Goal: Task Accomplishment & Management: Manage account settings

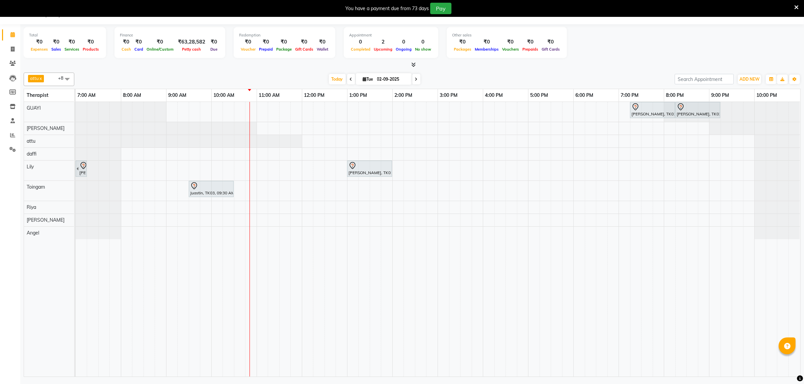
scroll to position [17, 0]
click at [264, 206] on div "Raj pandey, TK02, 07:15 PM-08:15 PM, Javanese Pampering - 60 Mins Raj pandey, T…" at bounding box center [438, 239] width 724 height 275
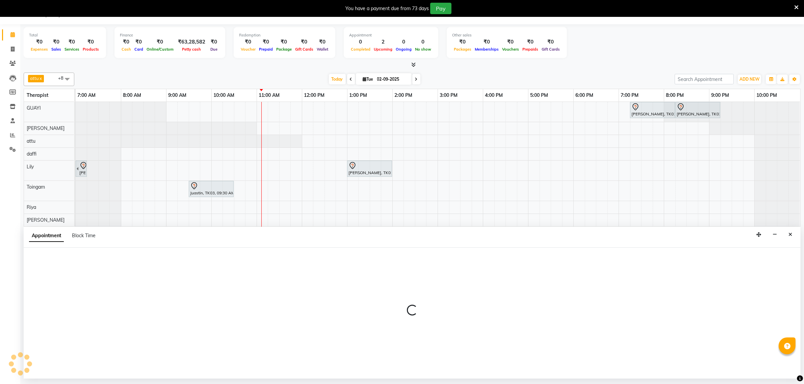
select select "81261"
select select "tentative"
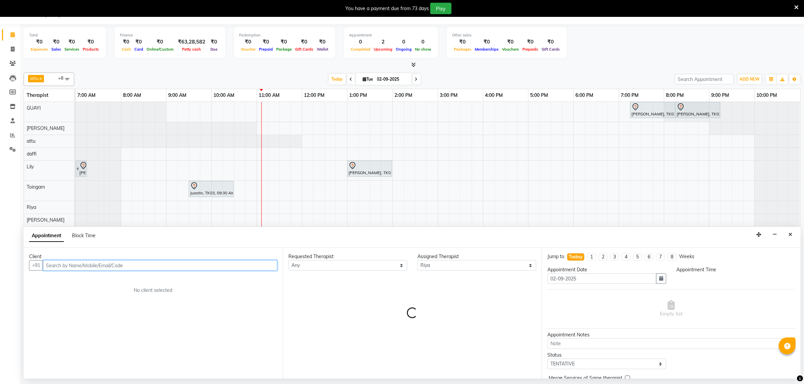
select select "660"
click at [124, 264] on input "text" at bounding box center [160, 265] width 234 height 10
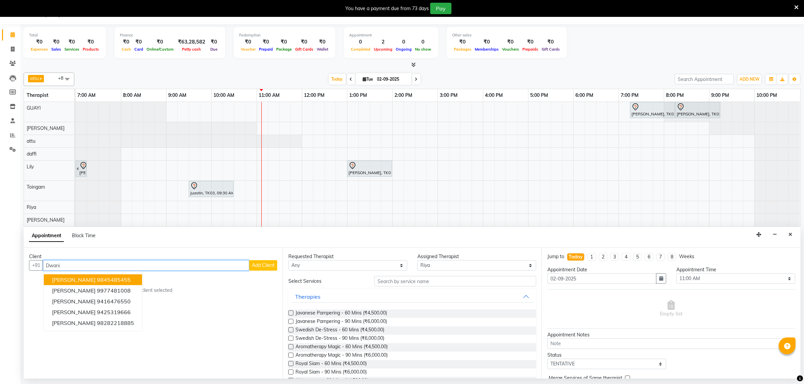
type input "Dwani"
click at [261, 266] on span "Add Client" at bounding box center [263, 265] width 23 height 6
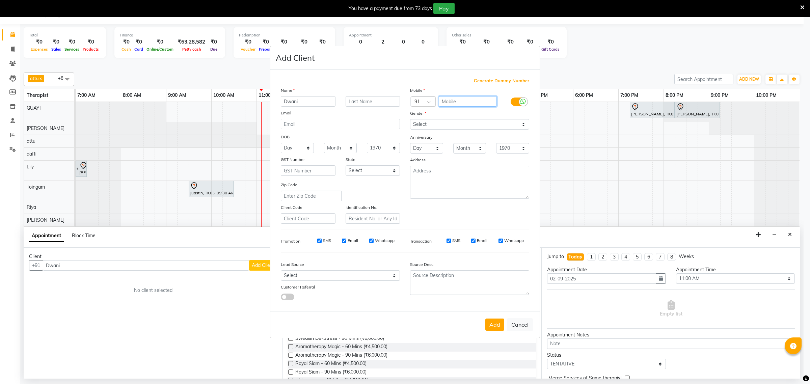
click at [454, 105] on input "text" at bounding box center [468, 101] width 58 height 10
click at [444, 125] on select "Select Male Female Other Prefer Not To Say" at bounding box center [469, 124] width 119 height 10
select select "male"
click at [410, 120] on select "Select Male Female Other Prefer Not To Say" at bounding box center [469, 124] width 119 height 10
click at [456, 100] on input "text" at bounding box center [468, 101] width 58 height 10
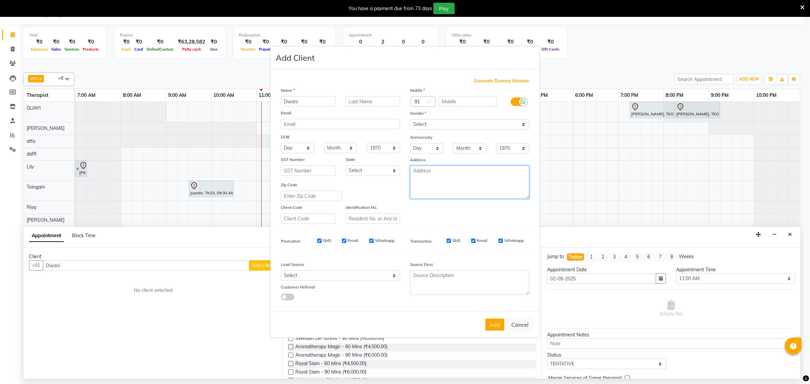
click at [451, 173] on textarea at bounding box center [469, 182] width 119 height 33
type textarea "1119"
click at [498, 320] on button "Add" at bounding box center [494, 325] width 19 height 12
click at [493, 324] on button "Add" at bounding box center [494, 325] width 19 height 12
click at [487, 80] on span "Generate Dummy Number" at bounding box center [501, 81] width 55 height 7
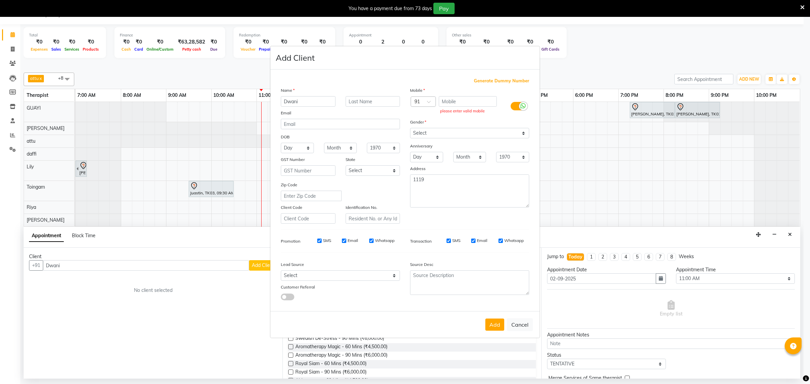
click at [490, 83] on span "Generate Dummy Number" at bounding box center [501, 81] width 55 height 7
type input "1278400000218"
checkbox input "false"
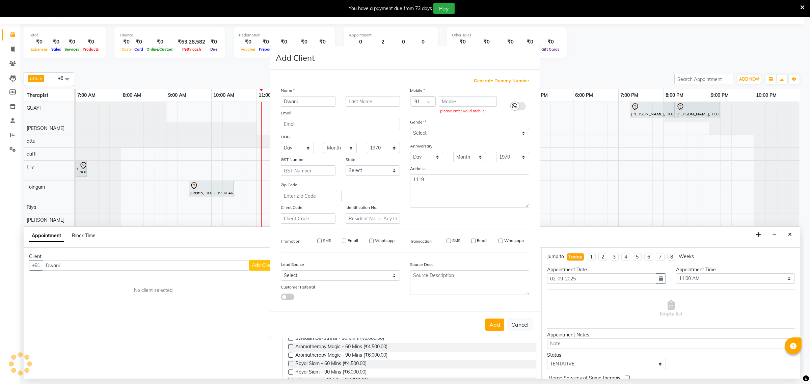
checkbox input "false"
click at [490, 321] on button "Add" at bounding box center [494, 325] width 19 height 12
type input "1278400000218"
select select
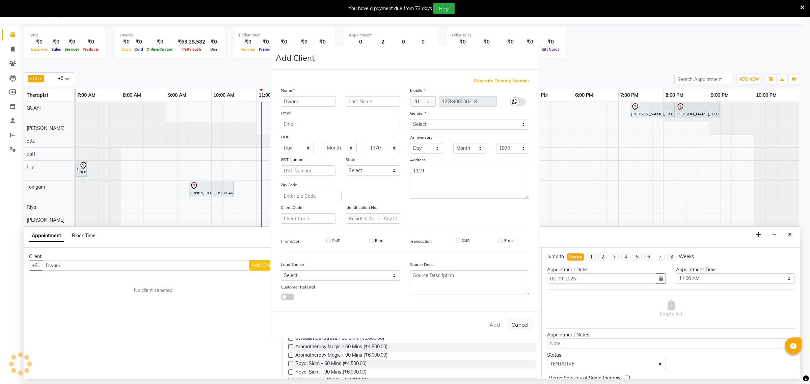
select select
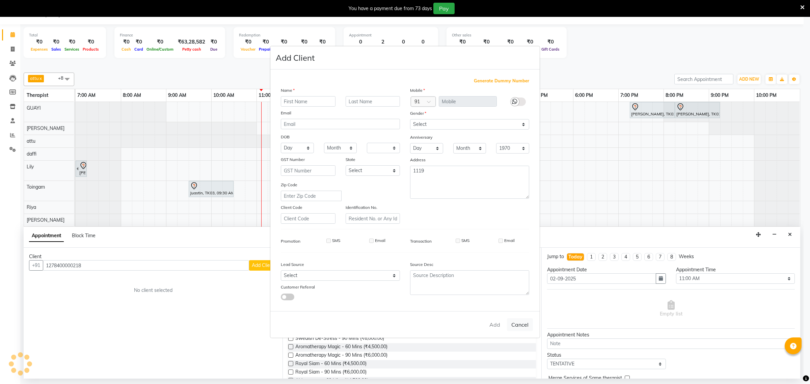
checkbox input "false"
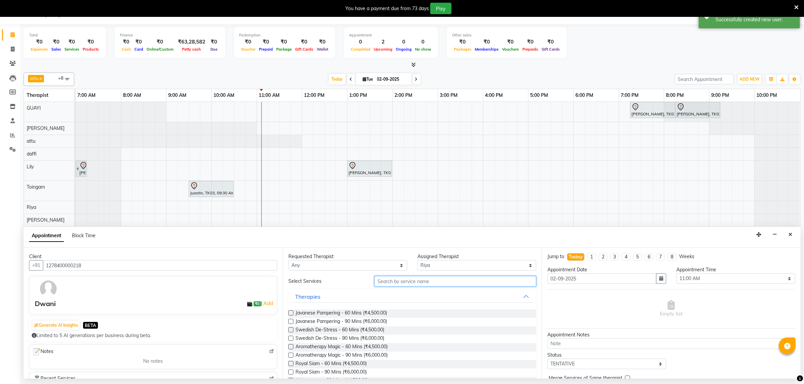
click at [412, 283] on input "text" at bounding box center [455, 281] width 162 height 10
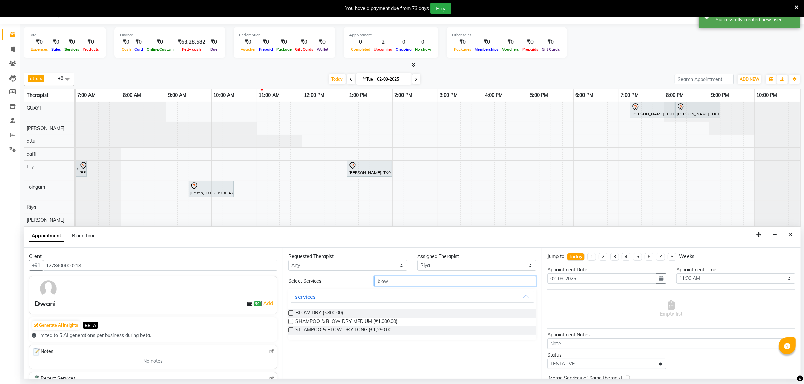
type input "blow"
click at [290, 313] on label at bounding box center [290, 312] width 5 height 5
click at [290, 313] on input "checkbox" at bounding box center [290, 313] width 4 height 4
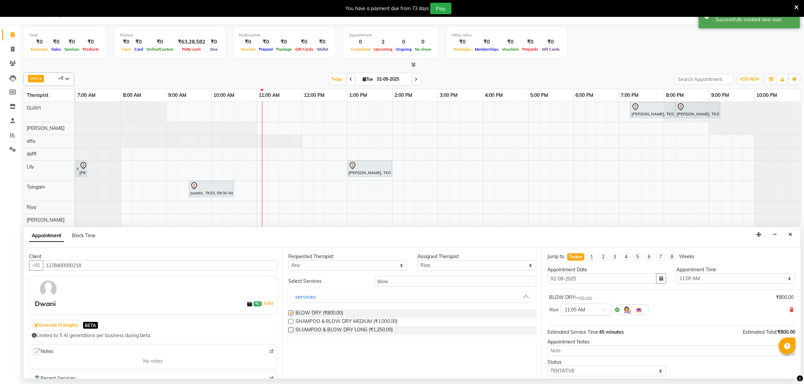
checkbox input "false"
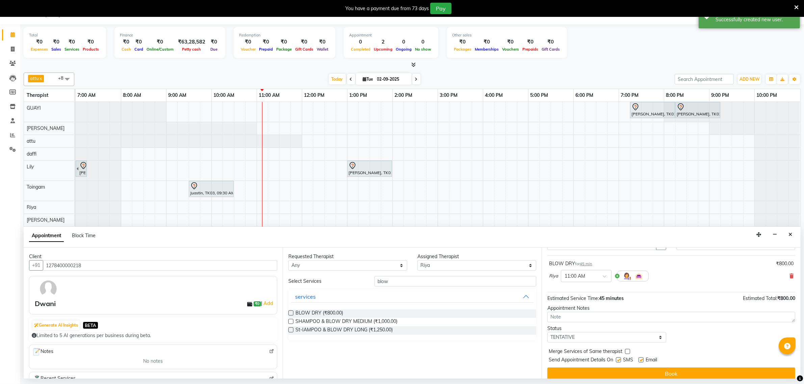
scroll to position [41, 0]
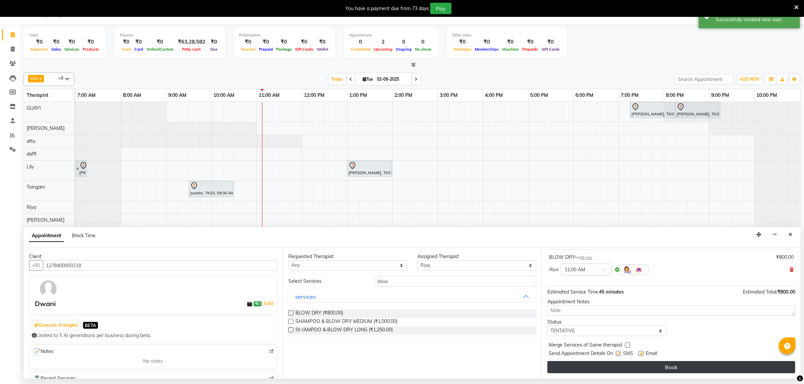
click at [660, 367] on button "Book" at bounding box center [671, 367] width 248 height 12
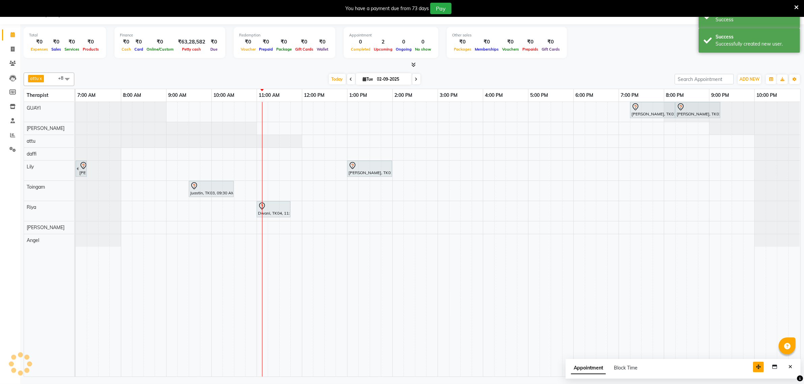
scroll to position [0, 0]
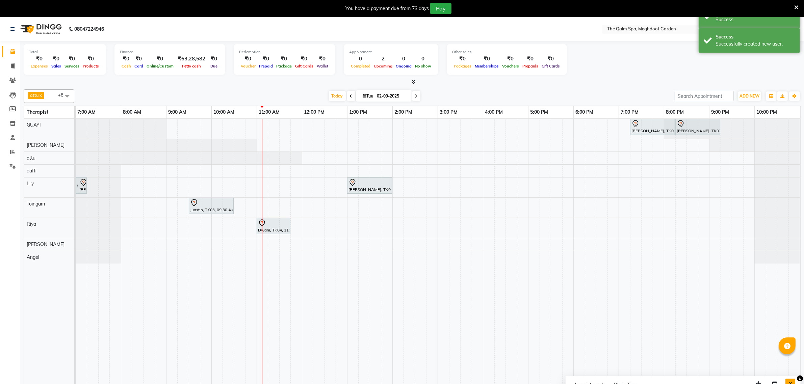
click at [789, 384] on icon "Close" at bounding box center [790, 383] width 4 height 5
click at [790, 382] on td at bounding box center [793, 256] width 11 height 275
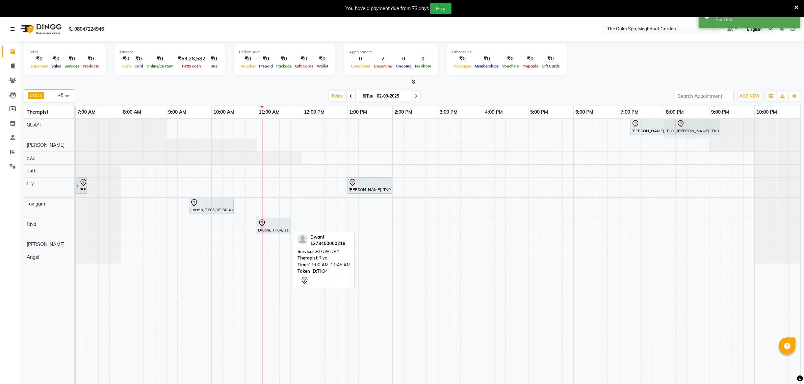
click at [274, 228] on div "Dwani, TK04, 11:00 AM-11:45 AM, BLOW DRY" at bounding box center [273, 226] width 32 height 14
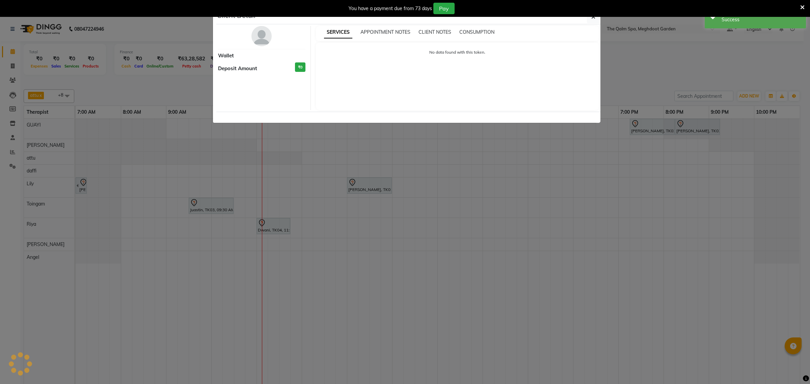
select select "7"
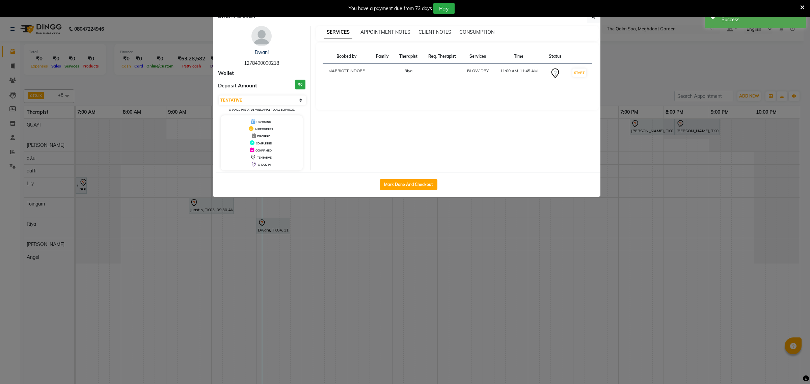
click at [364, 263] on ngb-modal-window "Client Detail Dwani 1278400000218 Wallet Deposit Amount ₹0 Select IN SERVICE CO…" at bounding box center [405, 192] width 810 height 384
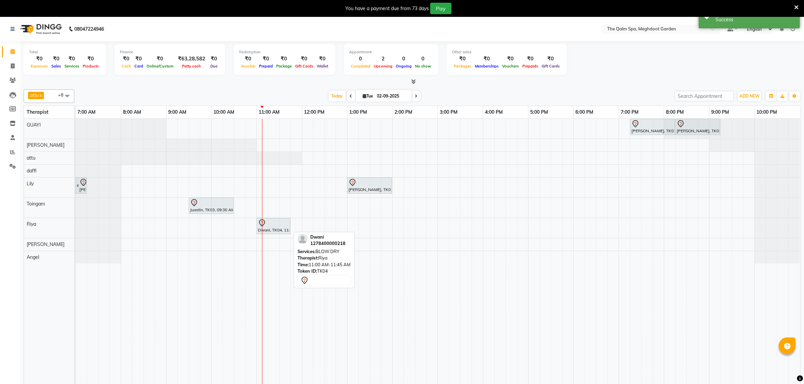
click at [271, 226] on div at bounding box center [273, 223] width 31 height 8
select select "7"
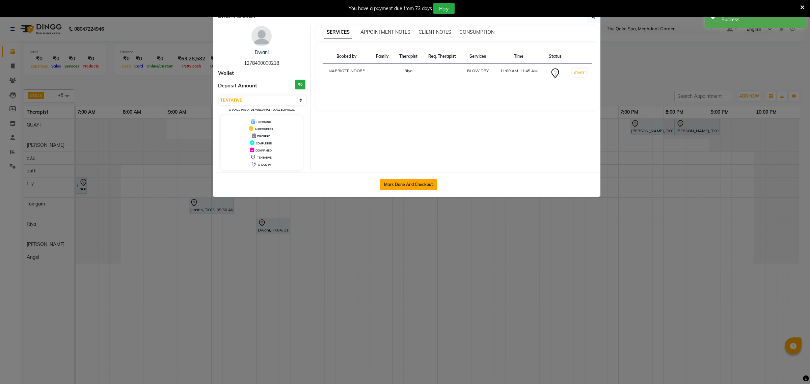
click at [397, 183] on button "Mark Done And Checkout" at bounding box center [409, 184] width 58 height 11
select select "service"
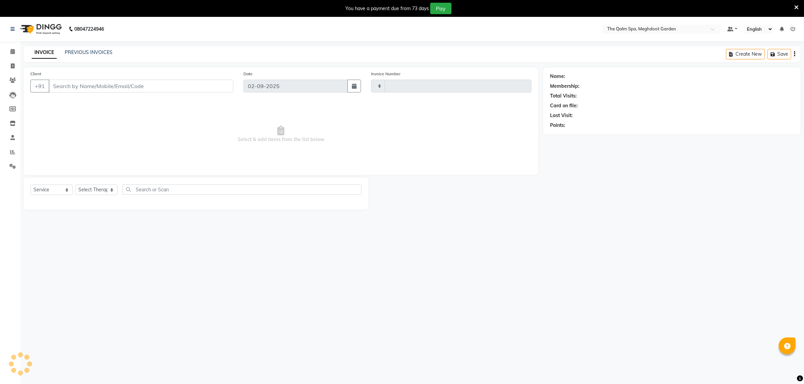
type input "1890"
select select "6401"
type input "1278400000218"
select select "81261"
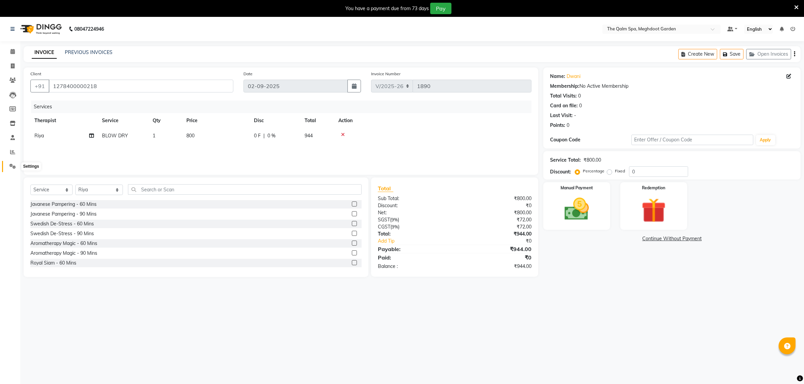
click at [13, 166] on icon at bounding box center [12, 166] width 6 height 5
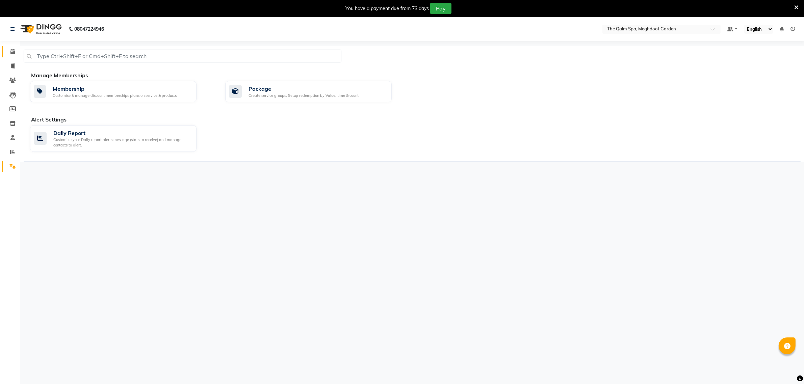
click at [12, 51] on icon at bounding box center [12, 51] width 4 height 5
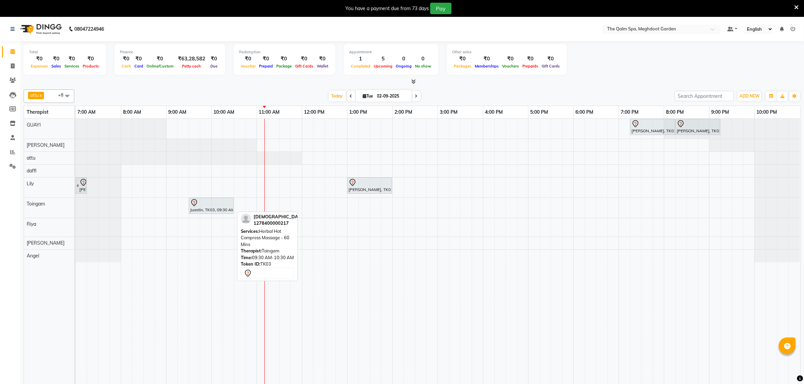
click at [217, 207] on div at bounding box center [211, 203] width 42 height 8
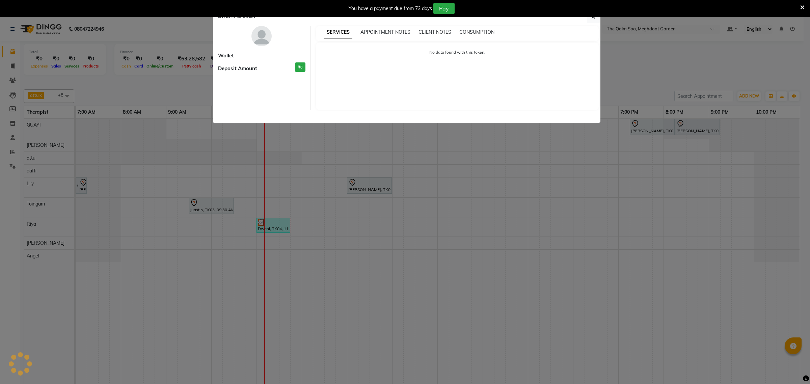
select select "7"
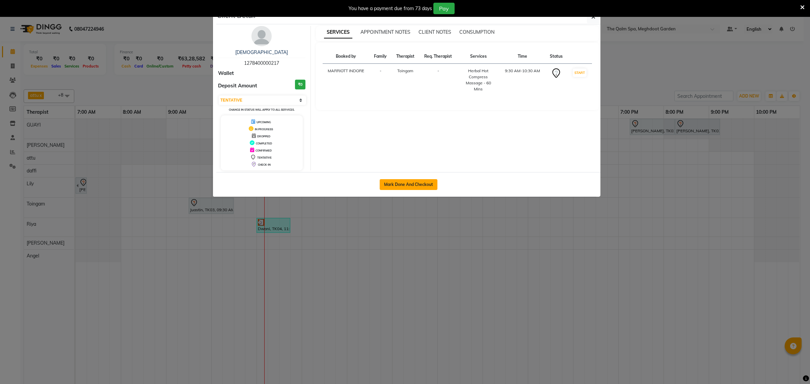
click at [395, 183] on button "Mark Done And Checkout" at bounding box center [409, 184] width 58 height 11
select select "service"
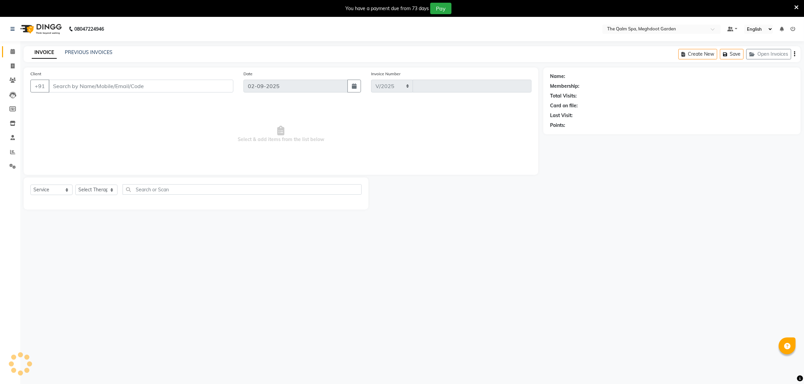
select select "6401"
type input "1890"
type input "1278400000217"
select select "79343"
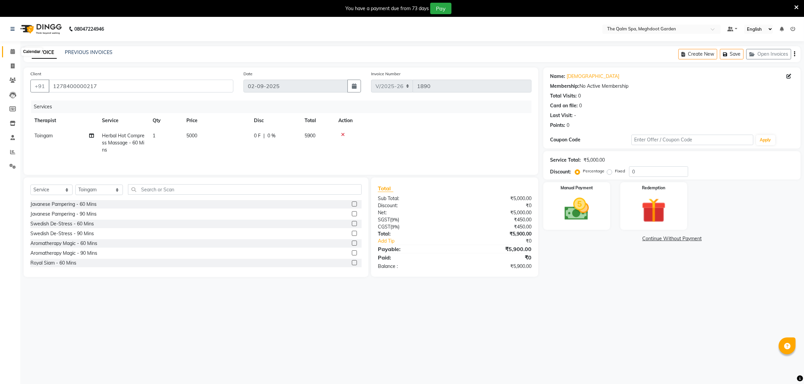
drag, startPoint x: 12, startPoint y: 52, endPoint x: 804, endPoint y: 30, distance: 792.4
click at [12, 52] on icon at bounding box center [12, 51] width 4 height 5
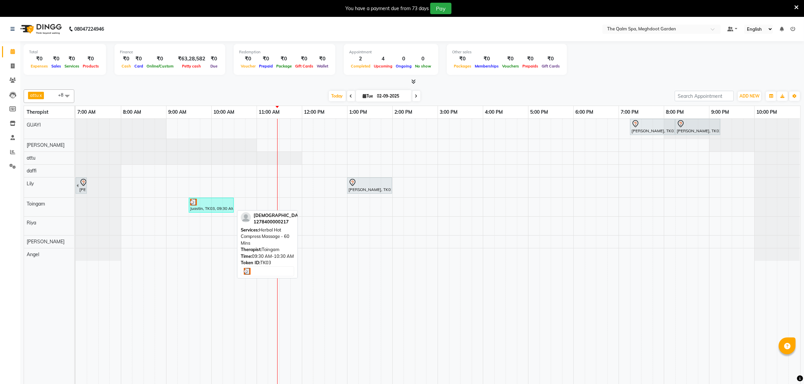
click at [203, 209] on div "Juastin, TK03, 09:30 AM-10:30 AM, Herbal Hot Compress Massage - 60 Mins" at bounding box center [211, 205] width 44 height 13
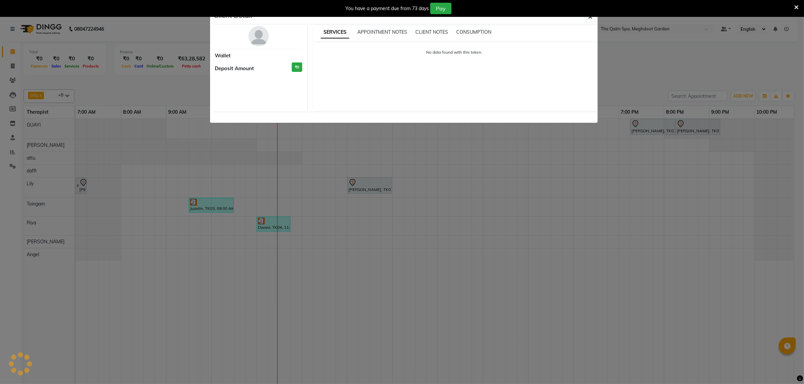
select select "3"
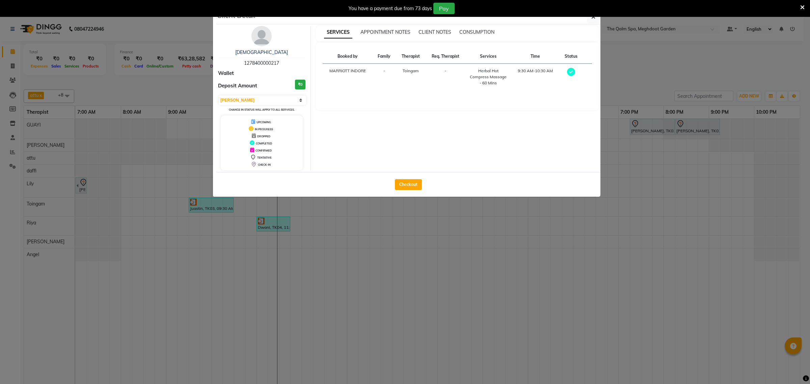
drag, startPoint x: 406, startPoint y: 182, endPoint x: 593, endPoint y: 232, distance: 194.0
click at [407, 182] on button "Checkout" at bounding box center [408, 184] width 27 height 11
select select "service"
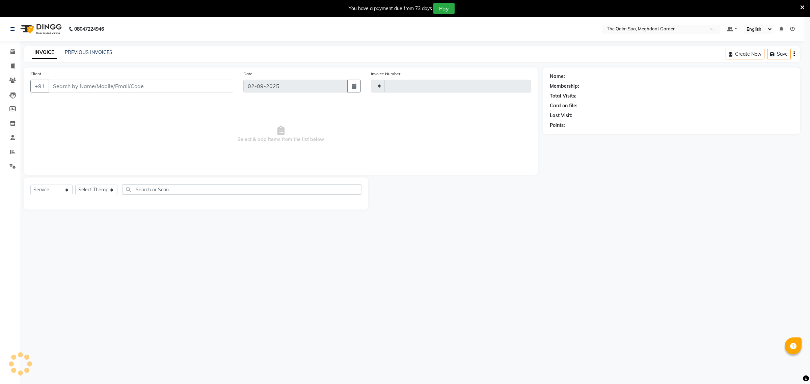
type input "1890"
select select "6401"
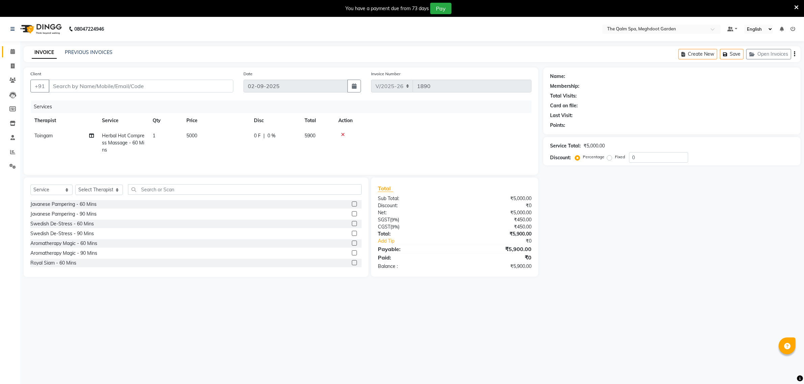
type input "1278400000217"
select select "79343"
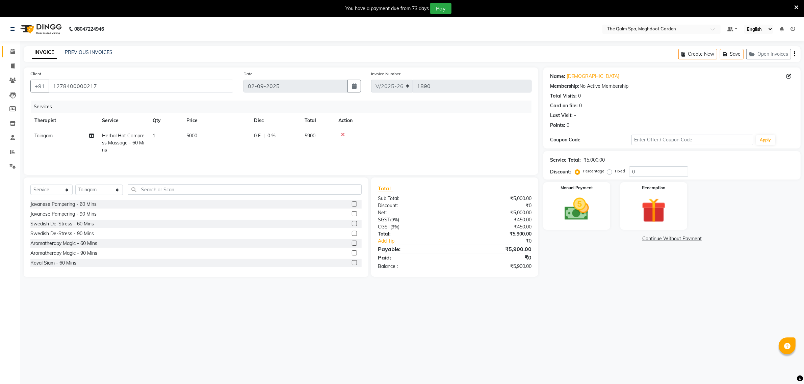
click at [6, 51] on link "Calendar" at bounding box center [10, 51] width 16 height 11
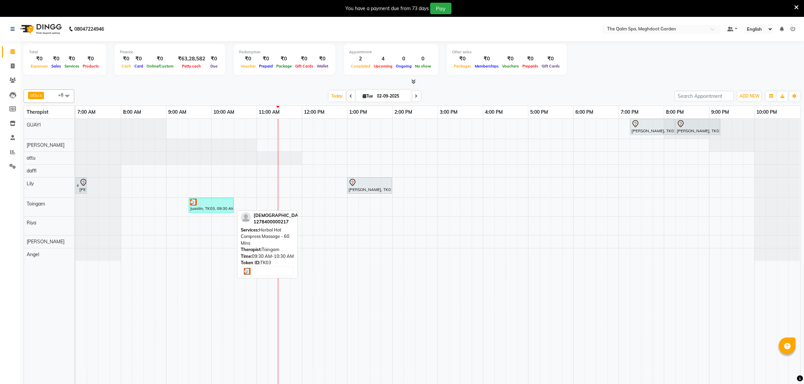
click at [211, 205] on div at bounding box center [211, 202] width 42 height 7
select select "3"
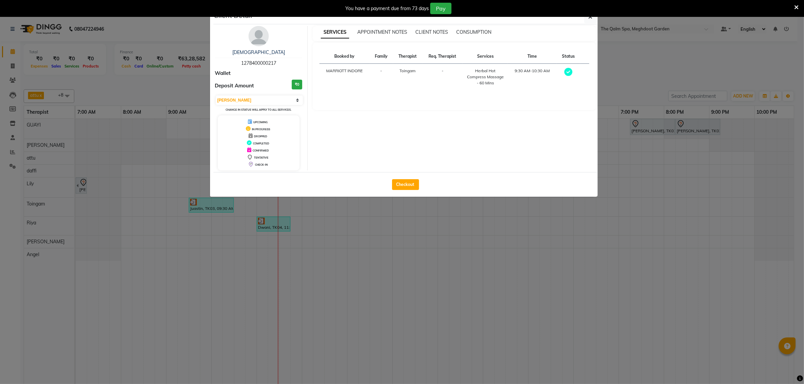
drag, startPoint x: 178, startPoint y: 210, endPoint x: 206, endPoint y: 208, distance: 28.4
click at [179, 210] on ngb-modal-window "Client Detail Juastin 1278400000217 Wallet Deposit Amount ₹0 Select MARK DONE U…" at bounding box center [402, 192] width 804 height 384
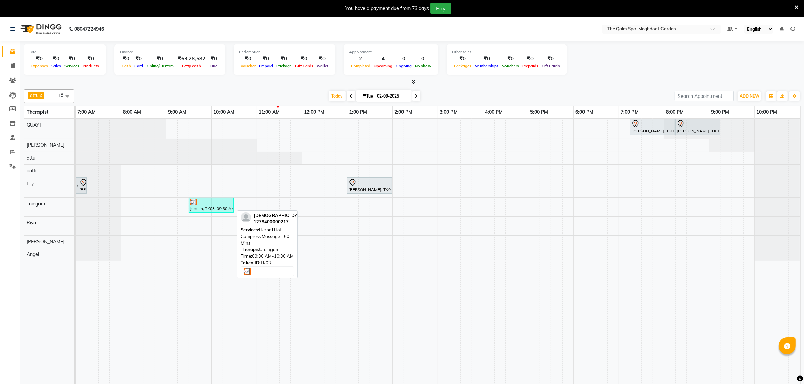
click at [223, 205] on div at bounding box center [211, 202] width 42 height 7
select select "3"
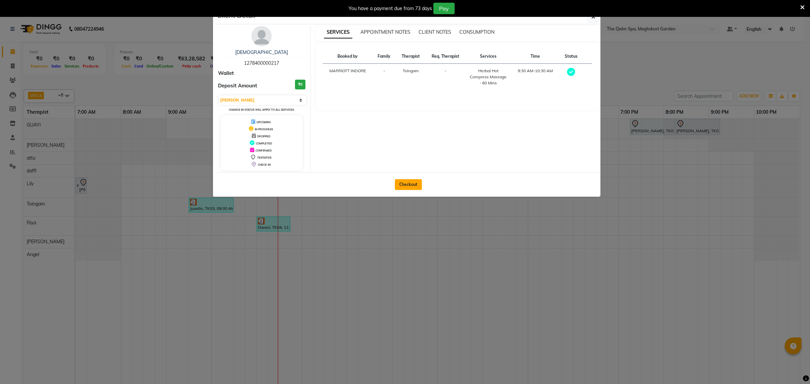
click at [401, 186] on button "Checkout" at bounding box center [408, 184] width 27 height 11
select select "service"
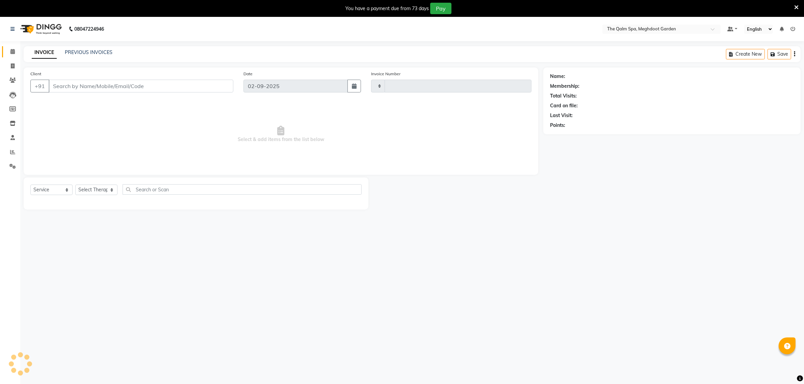
type input "1890"
select select "6401"
type input "1278400000217"
select select "79343"
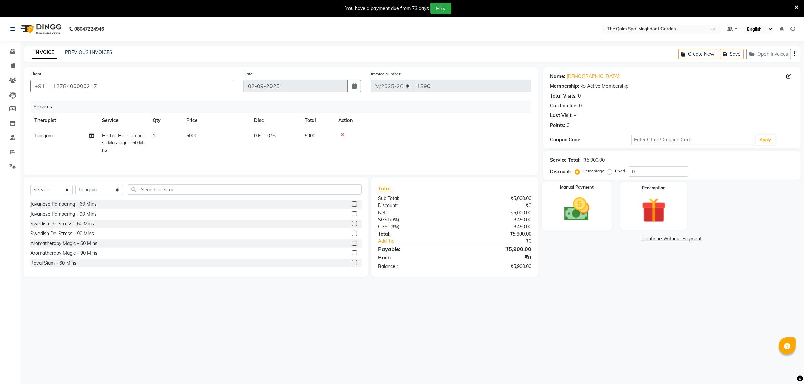
click at [585, 207] on img at bounding box center [576, 209] width 42 height 29
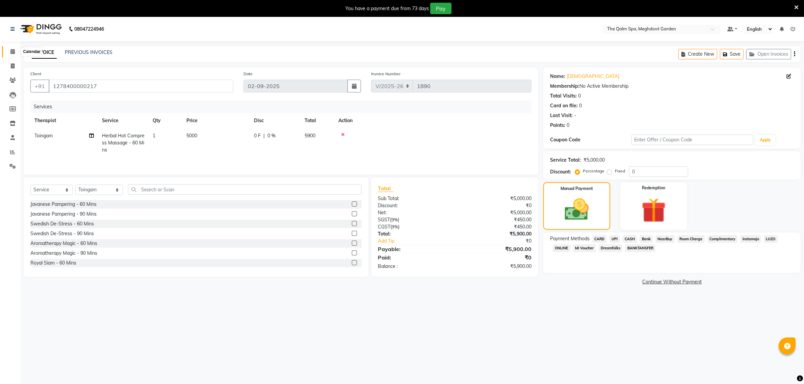
click at [14, 53] on icon at bounding box center [12, 51] width 4 height 5
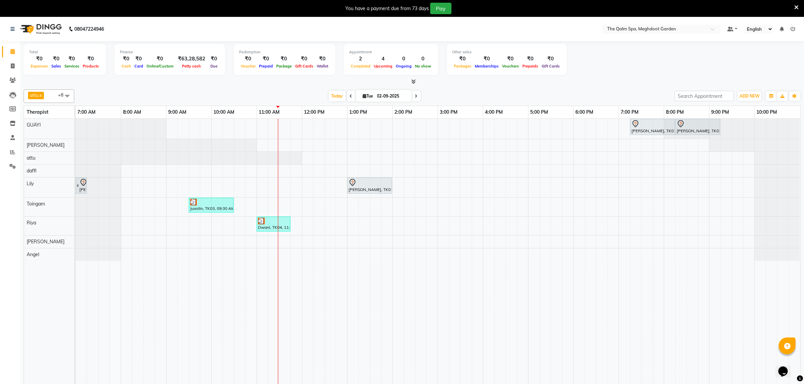
click at [278, 224] on div at bounding box center [278, 256] width 0 height 275
click at [269, 227] on link "Dwani, TK04, 11:00 AM-11:45 AM, BLOW DRY" at bounding box center [273, 224] width 34 height 15
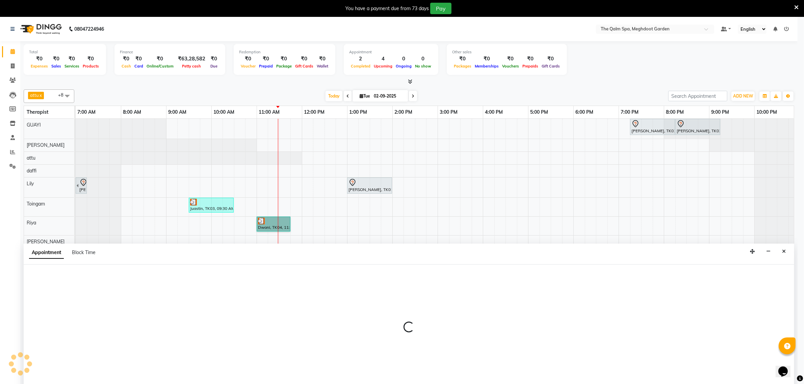
select select "81261"
select select "tentative"
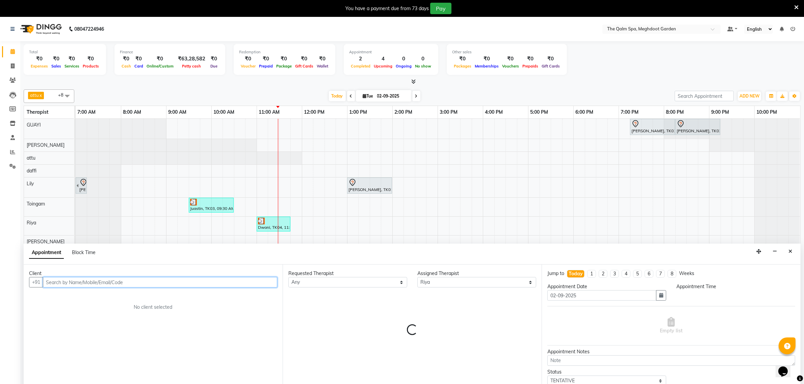
select select "675"
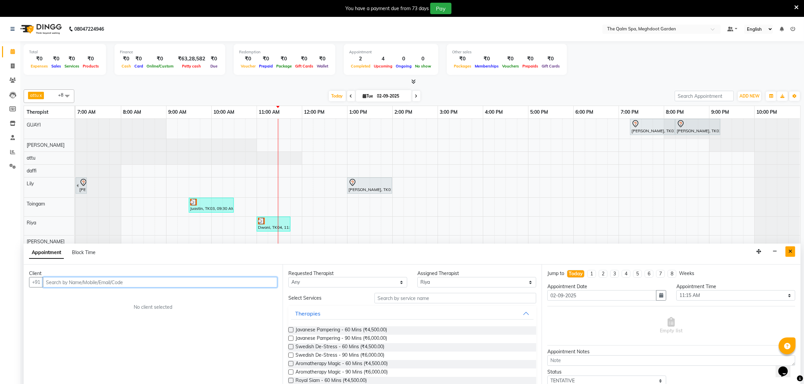
scroll to position [17, 0]
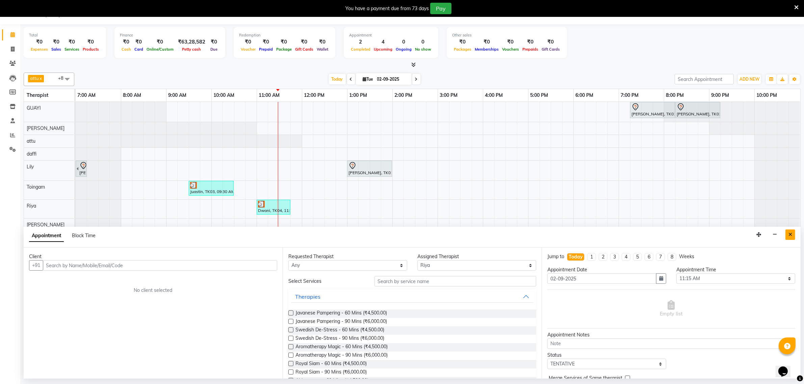
click at [789, 237] on icon "Close" at bounding box center [790, 234] width 4 height 5
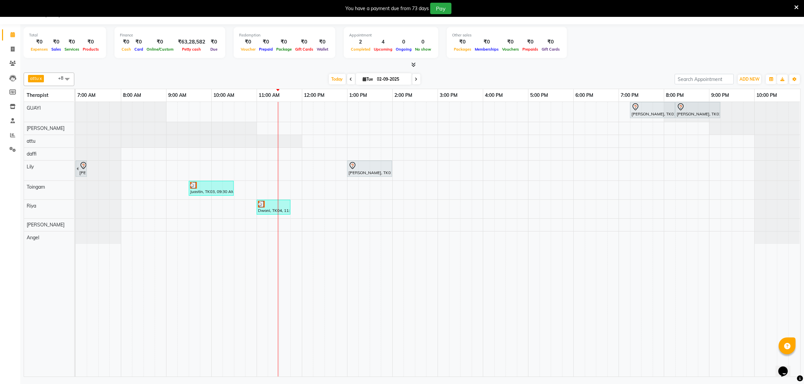
click at [277, 210] on div "Dwani, TK04, 11:00 AM-11:45 AM, BLOW DRY" at bounding box center [273, 207] width 32 height 13
select select "3"
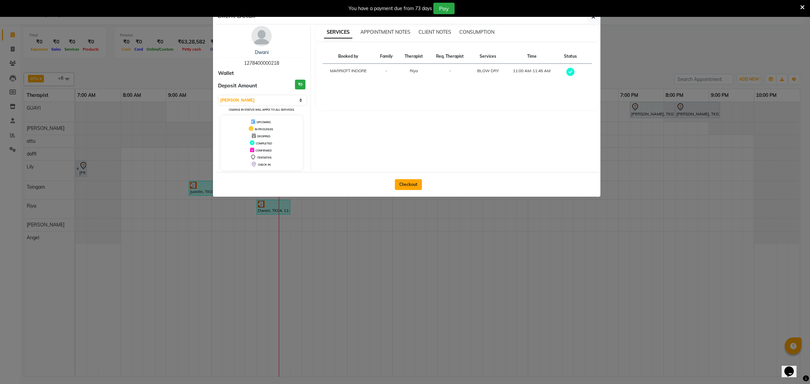
click at [415, 185] on button "Checkout" at bounding box center [408, 184] width 27 height 11
select select "service"
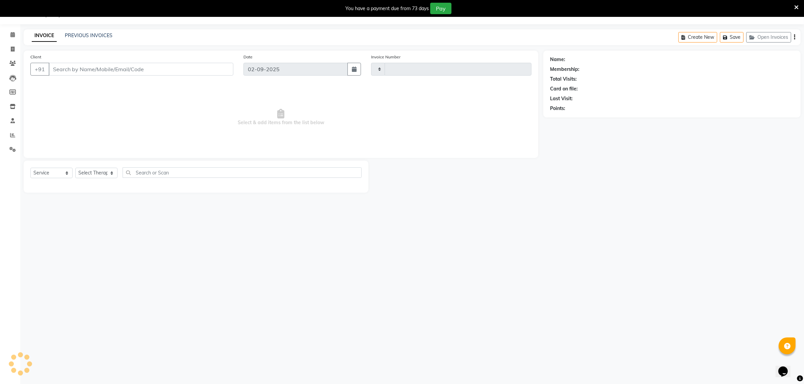
type input "1890"
select select "6401"
type input "1278400000218"
select select "81261"
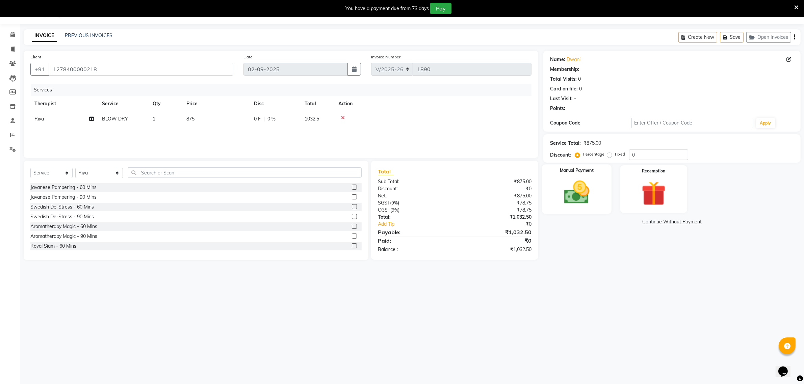
click at [593, 186] on img at bounding box center [576, 192] width 42 height 29
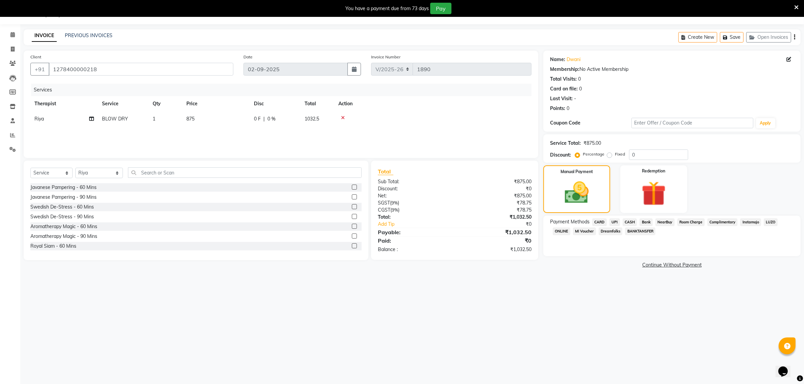
click at [628, 222] on span "CASH" at bounding box center [629, 222] width 15 height 8
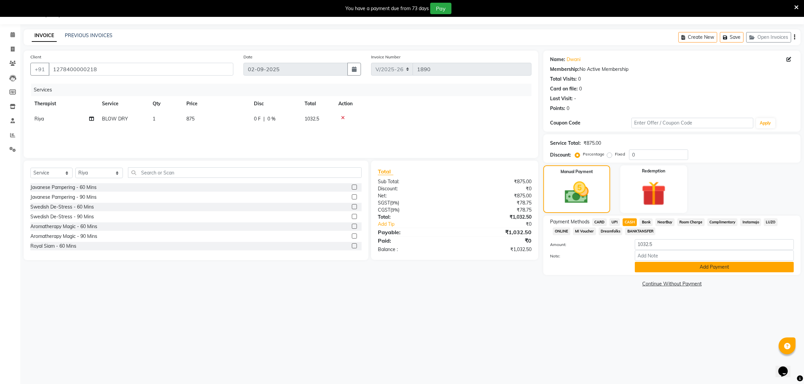
click at [662, 266] on button "Add Payment" at bounding box center [713, 267] width 159 height 10
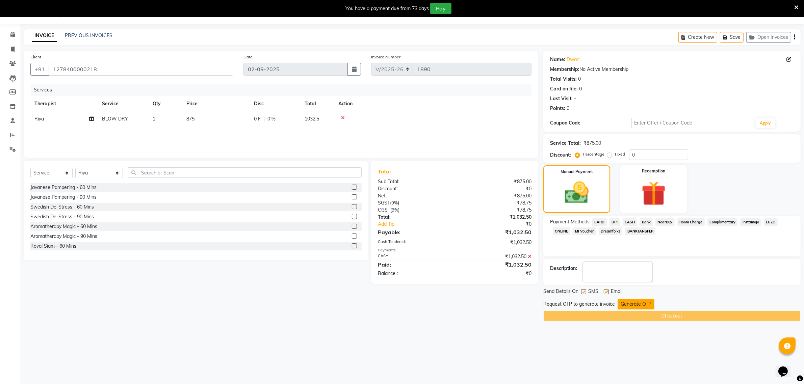
click at [640, 299] on button "Generate OTP" at bounding box center [635, 304] width 37 height 10
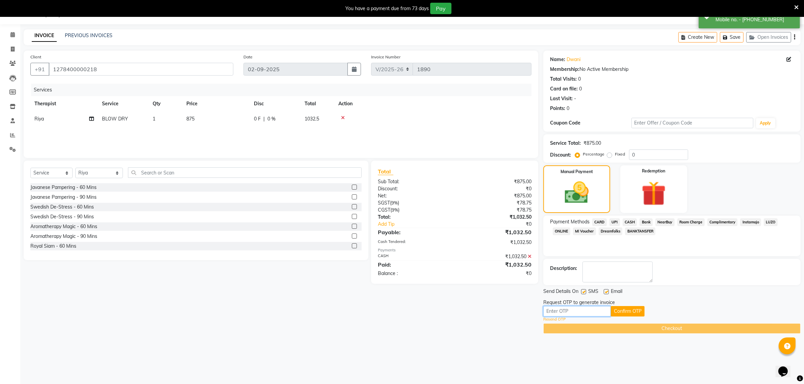
click at [579, 311] on input "text" at bounding box center [576, 311] width 67 height 10
type input "5383"
click at [623, 309] on button "Confirm OTP" at bounding box center [627, 311] width 34 height 10
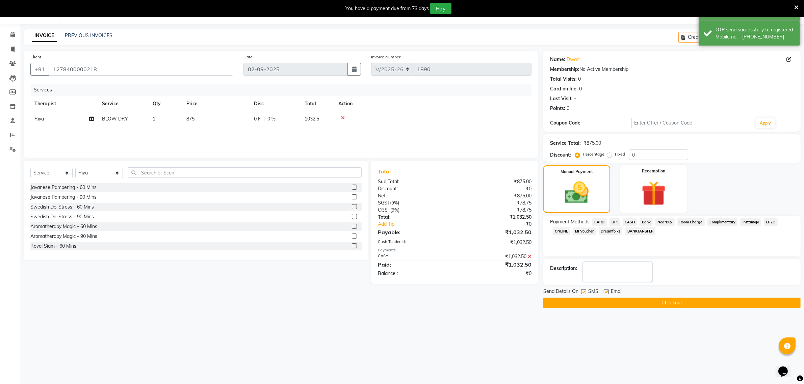
click at [636, 303] on button "Checkout" at bounding box center [671, 303] width 257 height 10
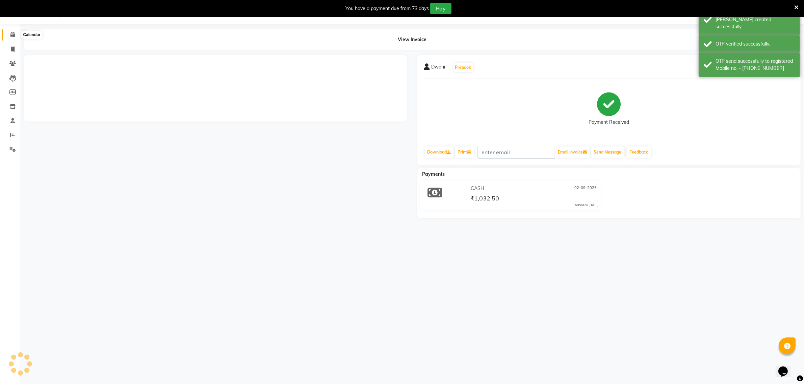
click at [13, 34] on icon at bounding box center [12, 34] width 4 height 5
